Goal: Information Seeking & Learning: Learn about a topic

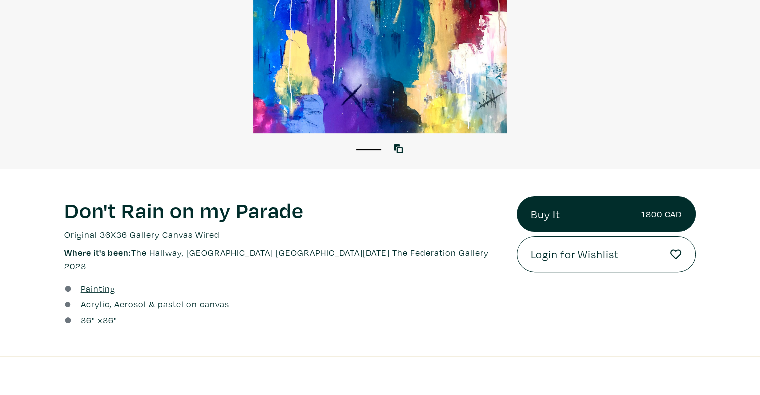
scroll to position [206, 0]
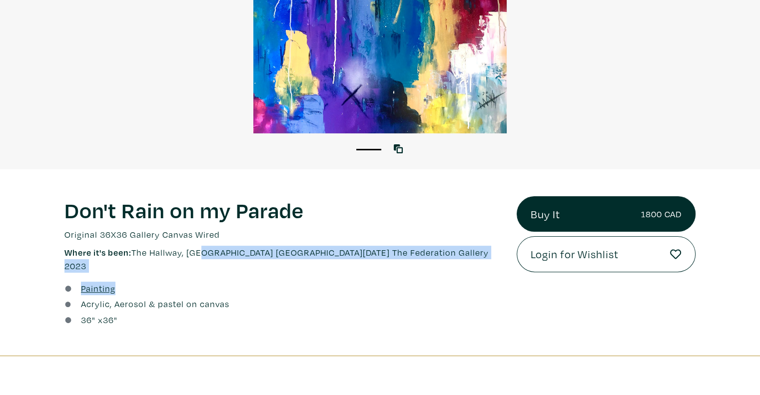
drag, startPoint x: 200, startPoint y: 255, endPoint x: 258, endPoint y: 262, distance: 59.0
click at [258, 262] on div "Don't Rain on my Parade Lorem ipsum dolor sit amet, consectetur adipiscing elit…" at bounding box center [283, 262] width 452 height 133
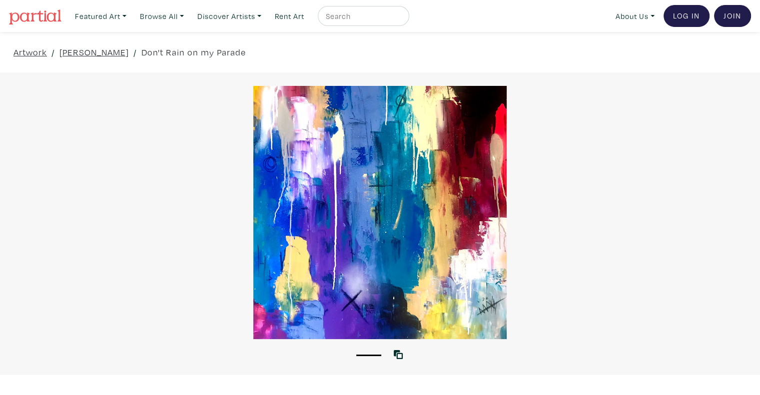
scroll to position [0, 0]
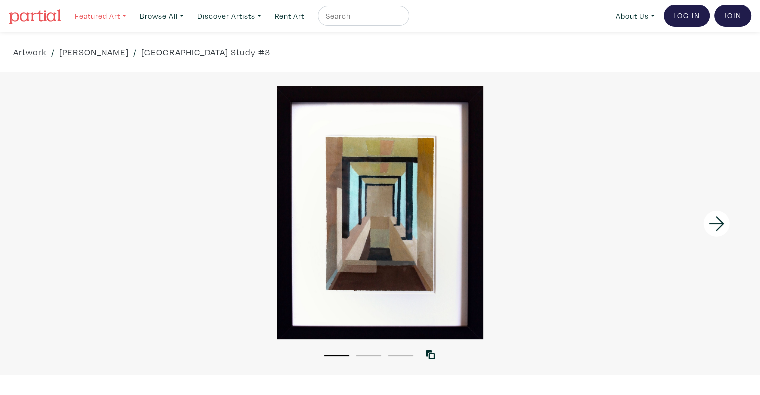
click at [97, 13] on link "Featured Art" at bounding box center [100, 16] width 60 height 20
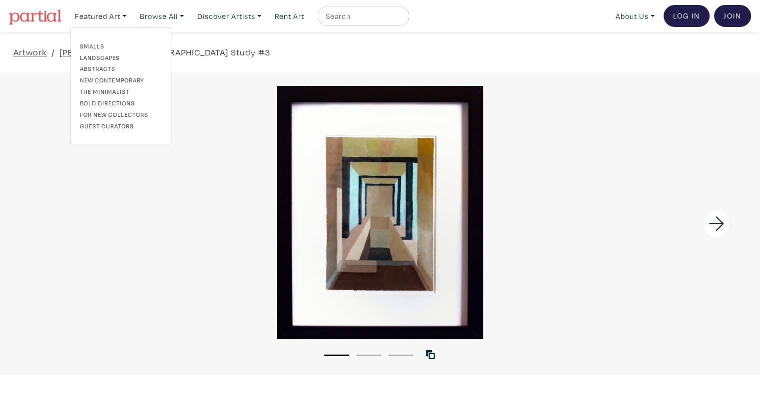
click at [114, 113] on link "For New Collectors" at bounding box center [121, 114] width 82 height 9
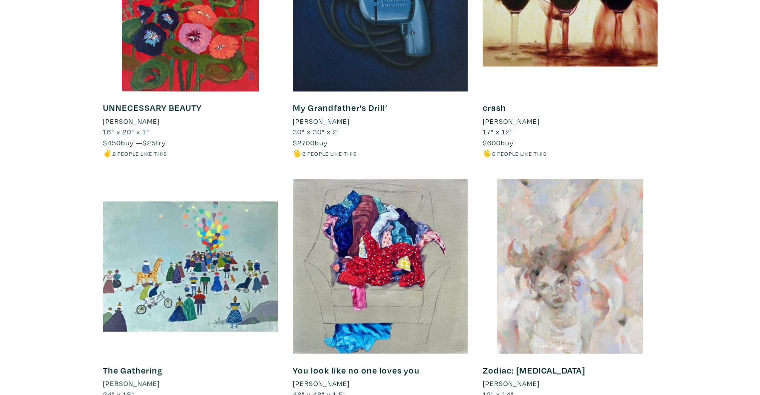
scroll to position [1150, 0]
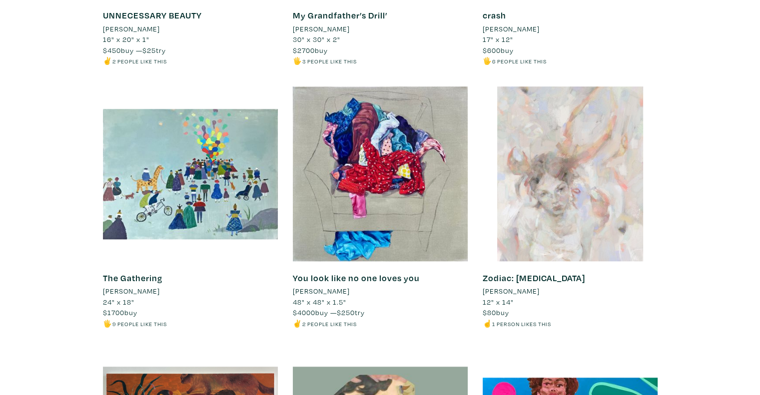
click at [589, 246] on div at bounding box center [570, 173] width 175 height 175
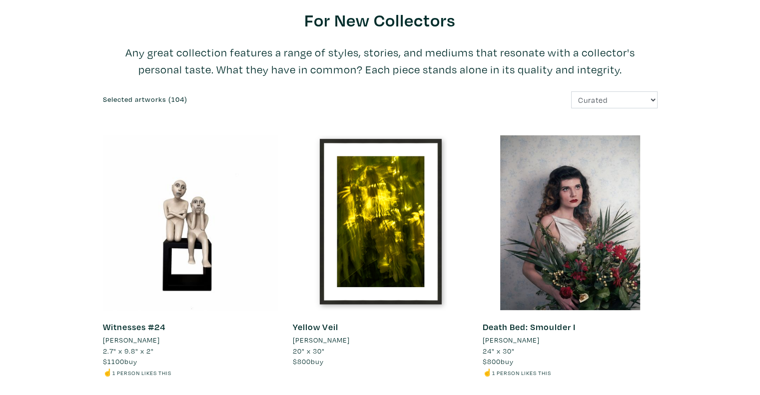
scroll to position [0, 0]
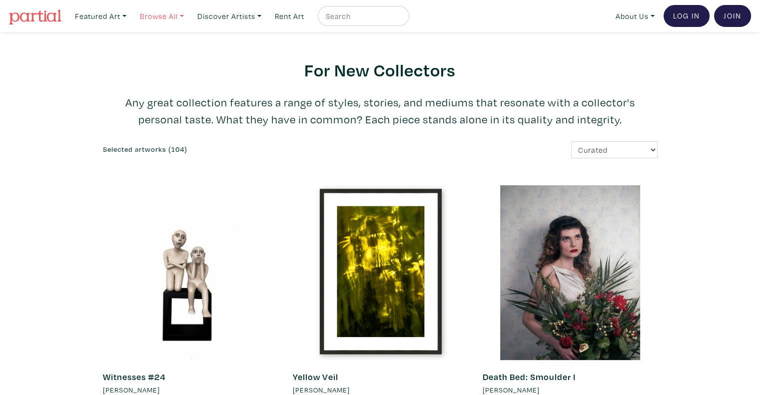
click at [167, 13] on link "Browse All" at bounding box center [161, 16] width 53 height 20
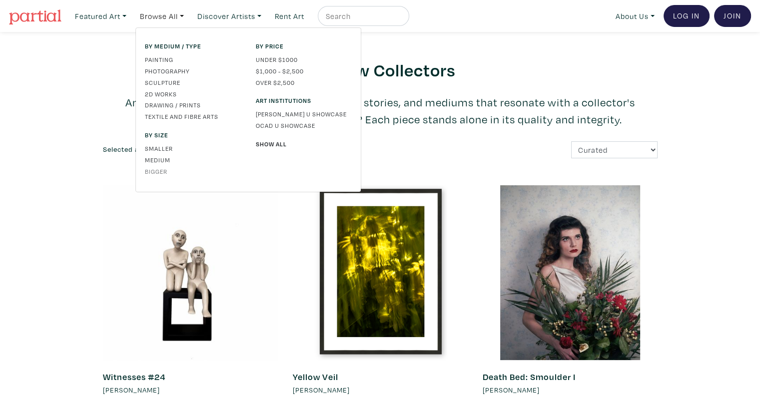
click at [167, 171] on link "Bigger" at bounding box center [193, 171] width 96 height 9
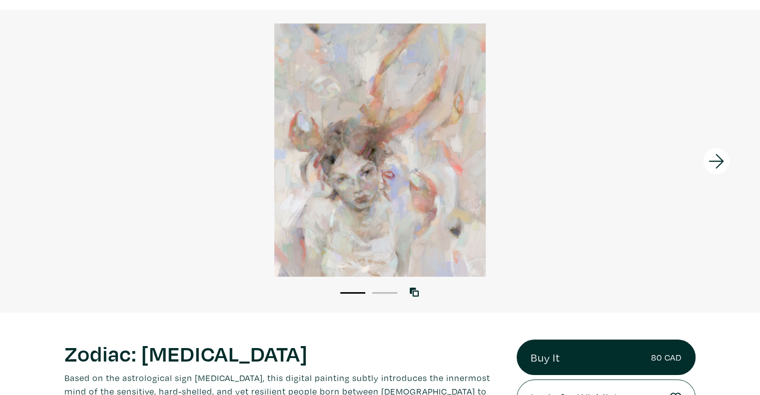
scroll to position [200, 0]
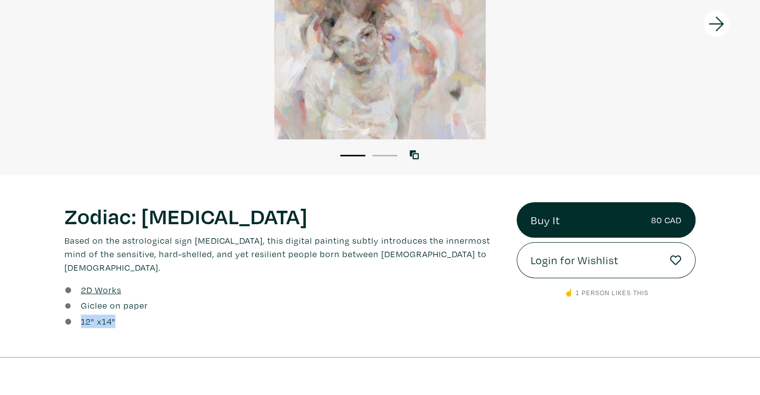
drag, startPoint x: 82, startPoint y: 308, endPoint x: 122, endPoint y: 313, distance: 40.2
click at [122, 315] on div "12 " x 14 "" at bounding box center [282, 321] width 437 height 13
click at [128, 315] on div "12 " x 14 "" at bounding box center [282, 321] width 437 height 13
click at [112, 299] on link "Giclee on paper" at bounding box center [114, 305] width 67 height 13
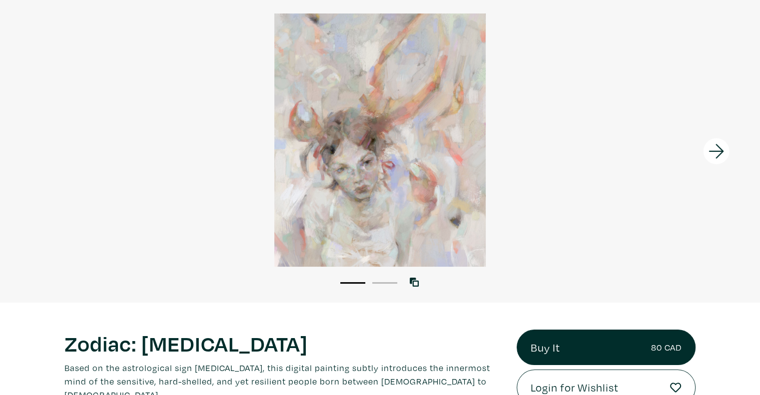
scroll to position [50, 0]
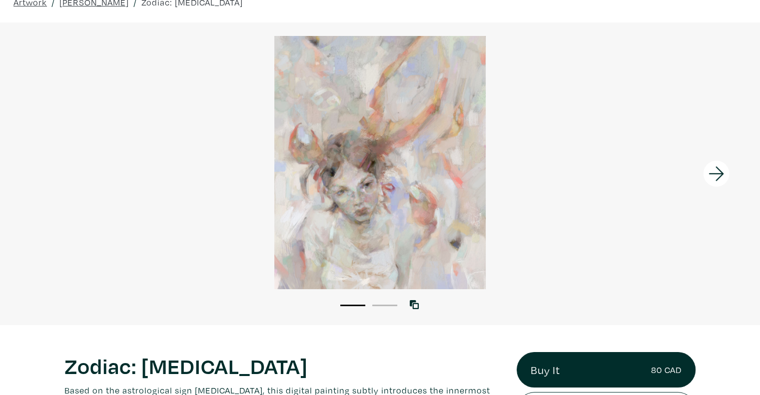
click at [720, 181] on icon at bounding box center [717, 173] width 34 height 27
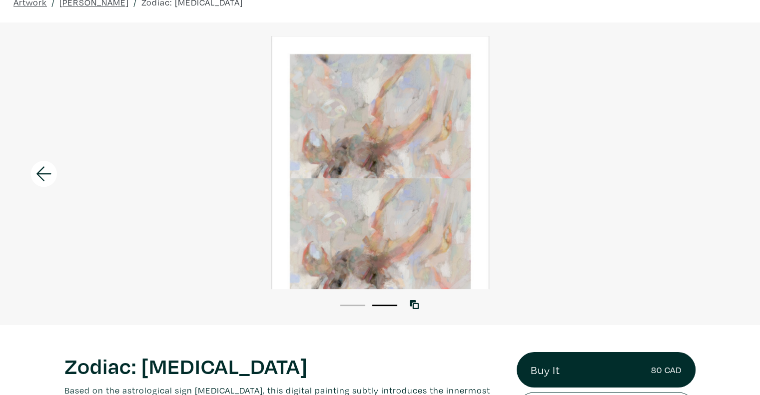
click at [37, 173] on icon at bounding box center [43, 173] width 15 height 14
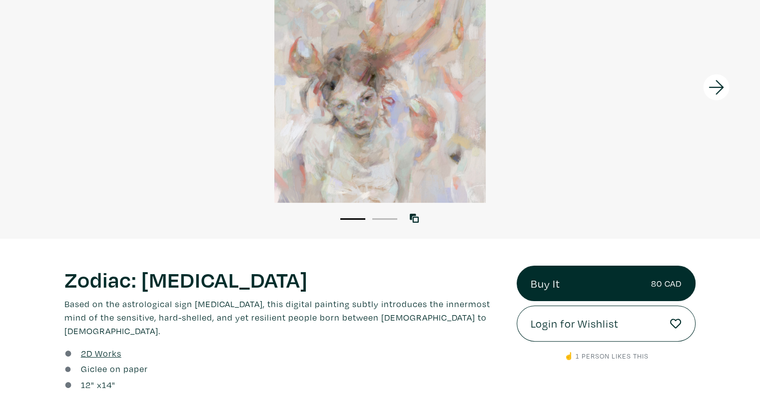
scroll to position [250, 0]
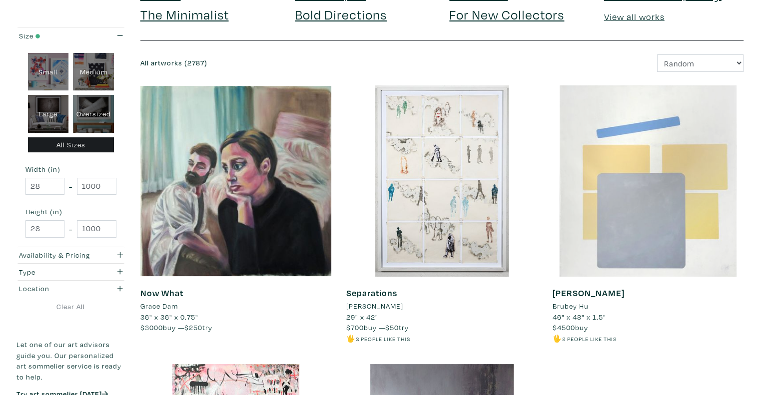
scroll to position [150, 0]
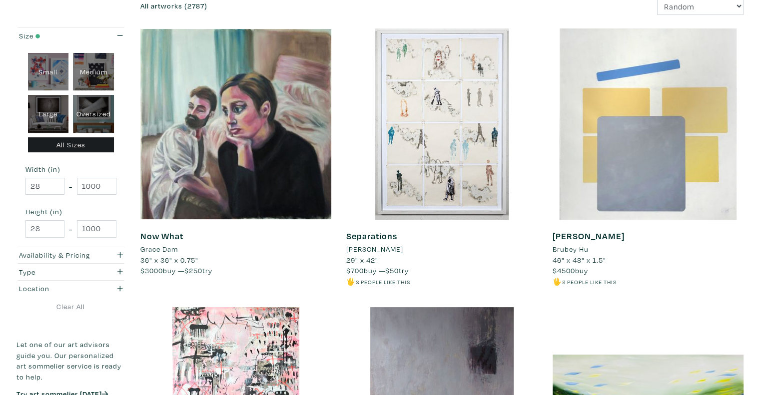
click at [115, 114] on div "Large Oversized" at bounding box center [70, 114] width 91 height 38
click at [104, 113] on div "Oversized" at bounding box center [93, 114] width 41 height 38
type input "48"
type input "698.5"
type input "48"
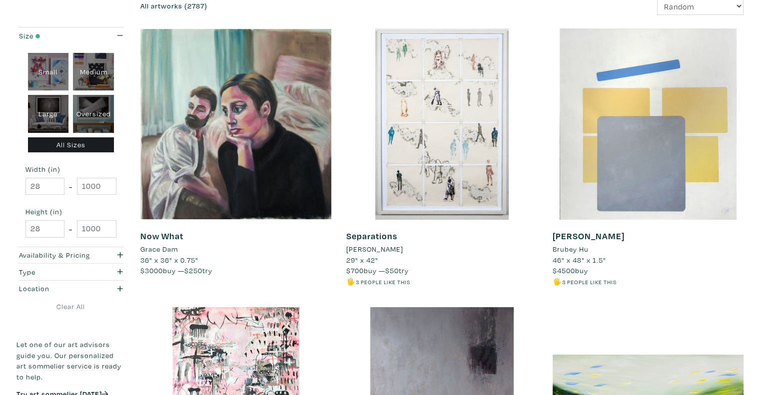
type input "927.1"
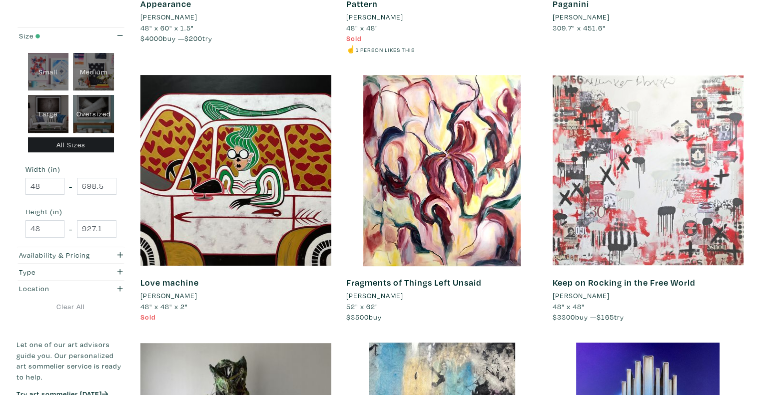
scroll to position [400, 0]
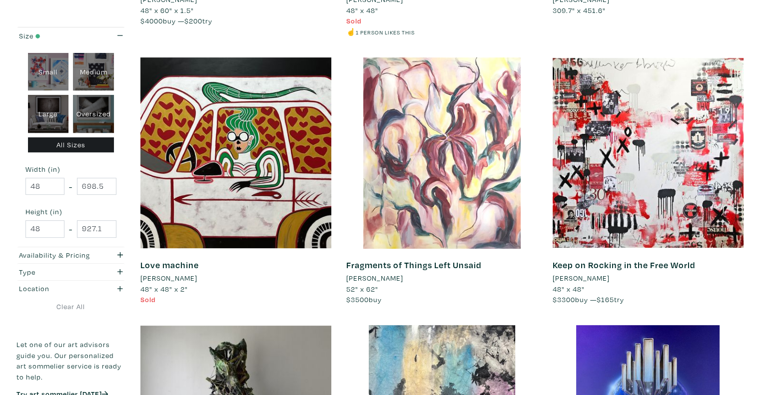
click at [491, 201] on div at bounding box center [441, 152] width 191 height 191
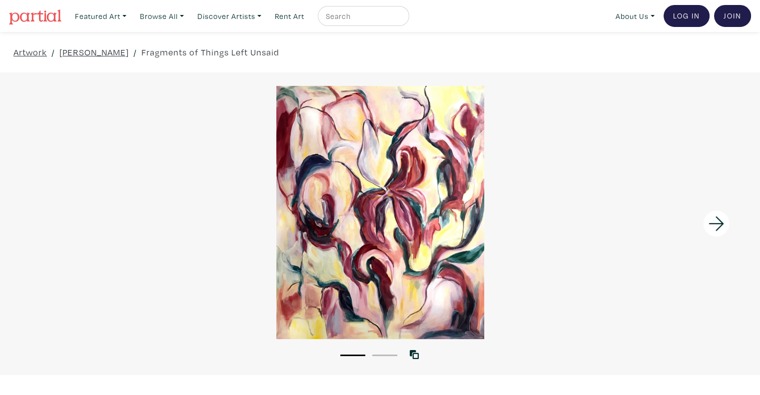
click at [716, 224] on icon at bounding box center [716, 223] width 15 height 14
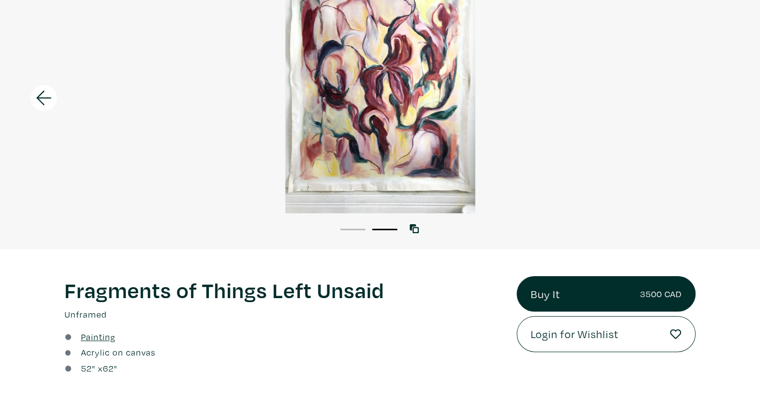
scroll to position [250, 0]
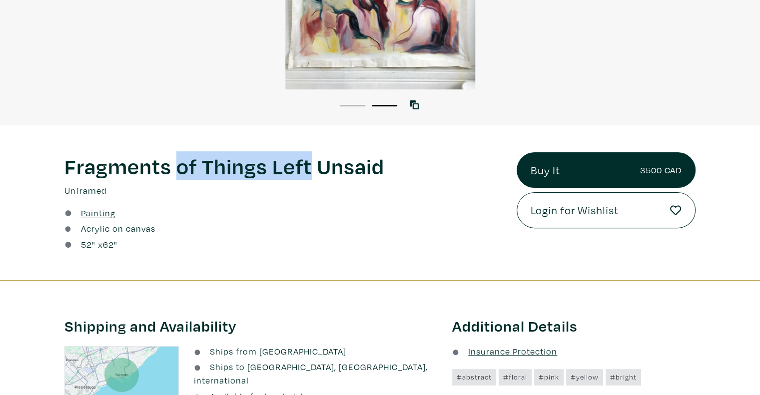
drag, startPoint x: 179, startPoint y: 169, endPoint x: 312, endPoint y: 174, distance: 133.0
click at [312, 174] on h1 "Fragments of Things Left Unsaid" at bounding box center [282, 165] width 437 height 27
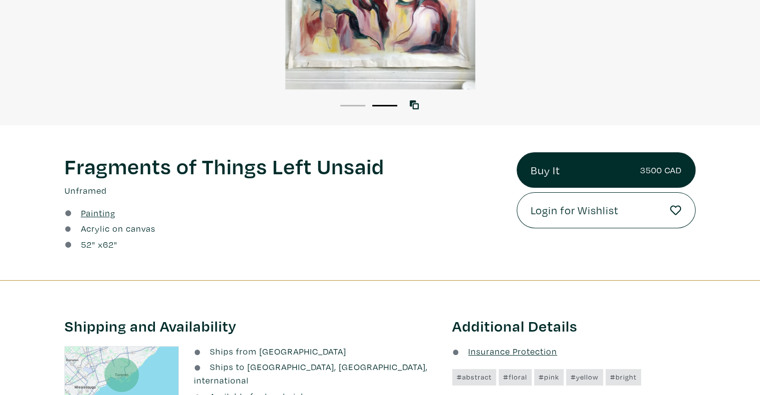
drag, startPoint x: 386, startPoint y: 180, endPoint x: 110, endPoint y: 184, distance: 276.4
click at [110, 184] on div "Fragments of Things Left Unsaid Lorem ipsum dolor sit amet, consectetur adipisc…" at bounding box center [282, 174] width 437 height 45
drag, startPoint x: 61, startPoint y: 179, endPoint x: 183, endPoint y: 172, distance: 121.6
click at [183, 172] on div "Fragments of Things Left Unsaid Lorem ipsum dolor sit amet, consectetur adipisc…" at bounding box center [283, 202] width 452 height 101
click at [183, 172] on h1 "Fragments of Things Left Unsaid" at bounding box center [282, 165] width 437 height 27
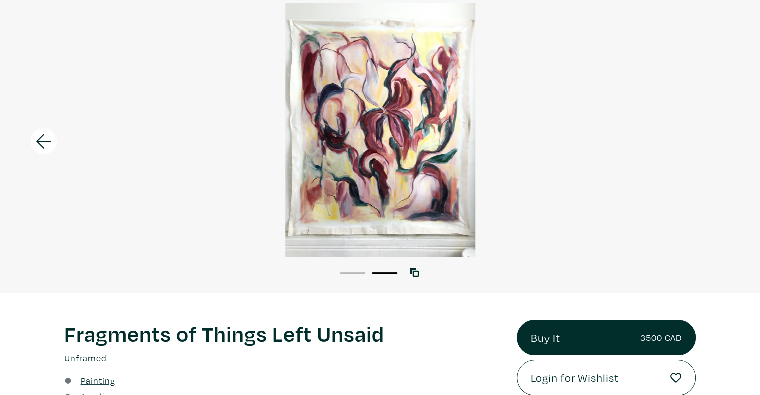
scroll to position [0, 0]
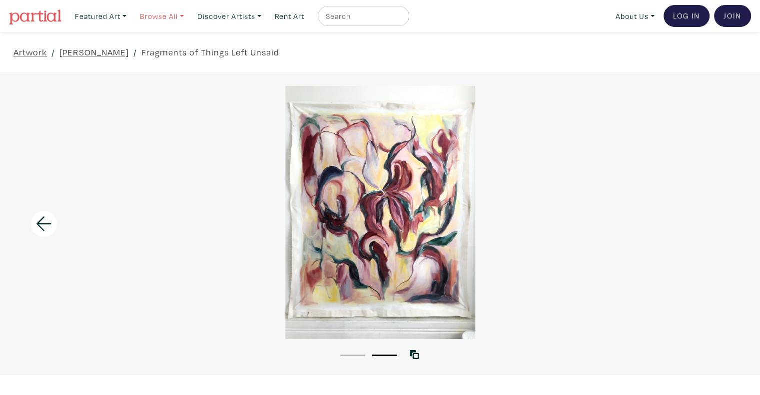
click at [157, 11] on link "Browse All" at bounding box center [161, 16] width 53 height 20
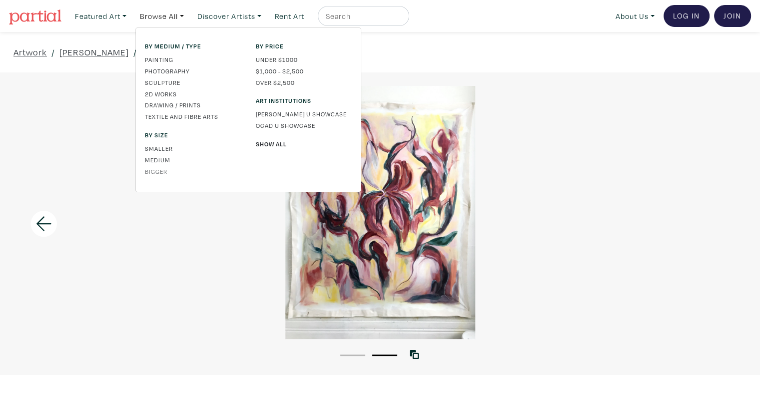
click at [162, 174] on link "Bigger" at bounding box center [193, 171] width 96 height 9
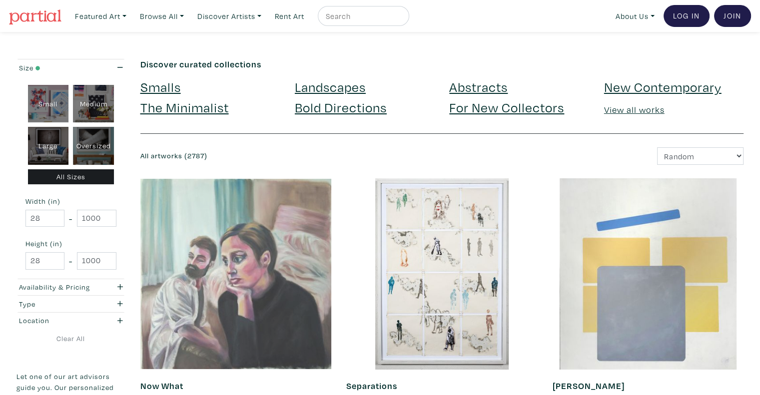
scroll to position [50, 0]
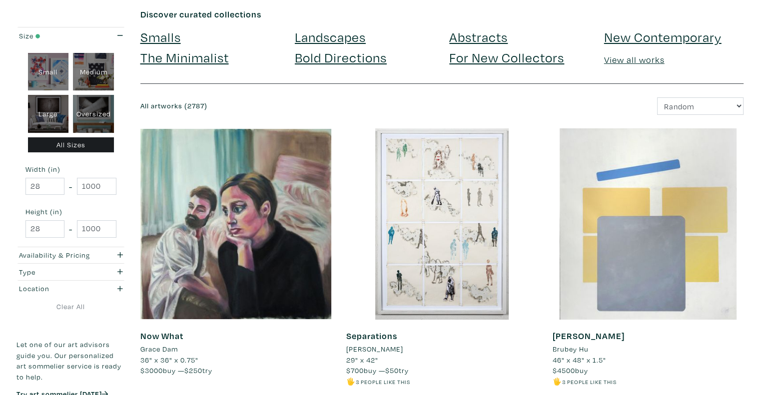
click at [63, 121] on div "Large" at bounding box center [48, 114] width 41 height 38
type input "48"
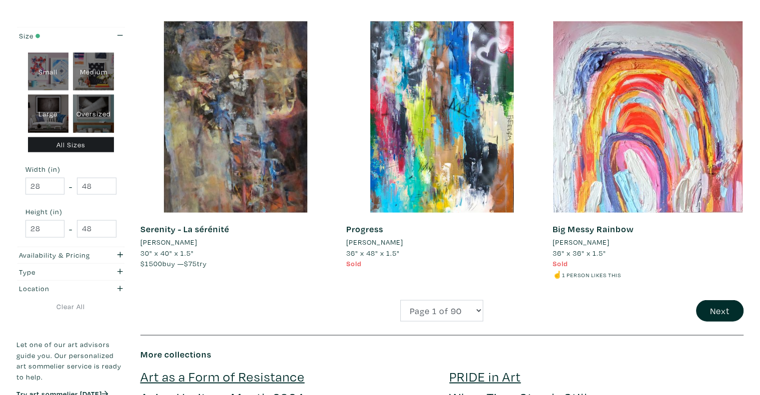
scroll to position [2249, 0]
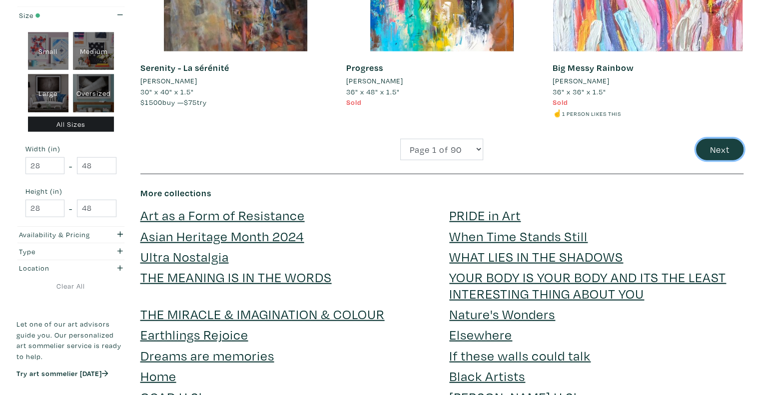
click at [737, 152] on button "Next" at bounding box center [719, 149] width 47 height 21
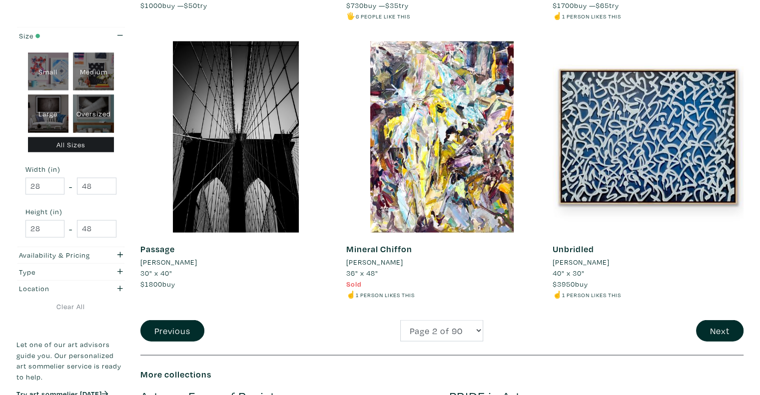
scroll to position [2099, 0]
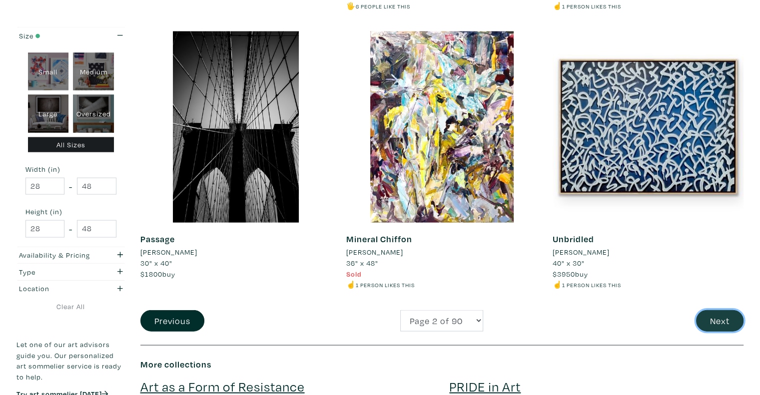
click at [728, 324] on button "Next" at bounding box center [719, 320] width 47 height 21
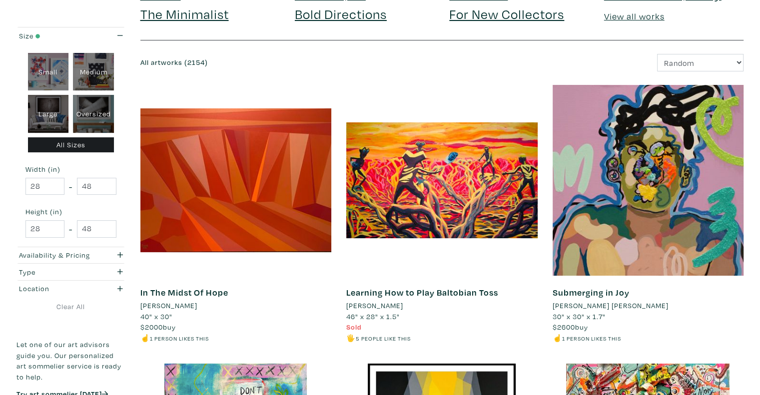
scroll to position [100, 0]
